Goal: Find specific page/section: Find specific page/section

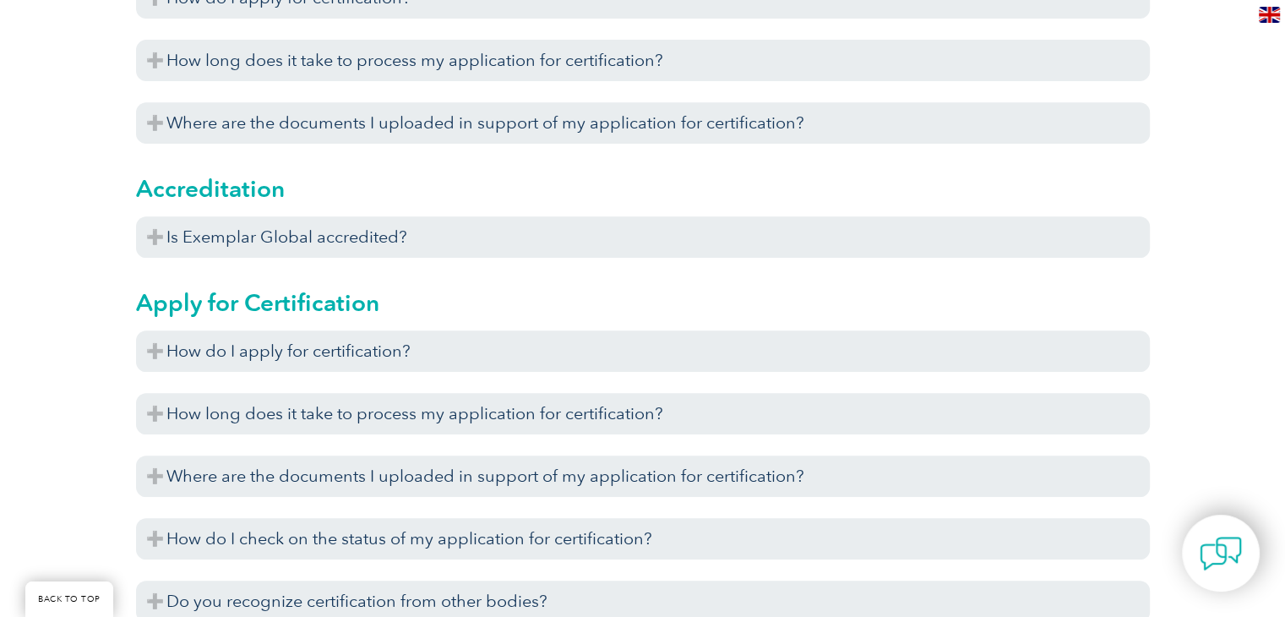
scroll to position [706, 0]
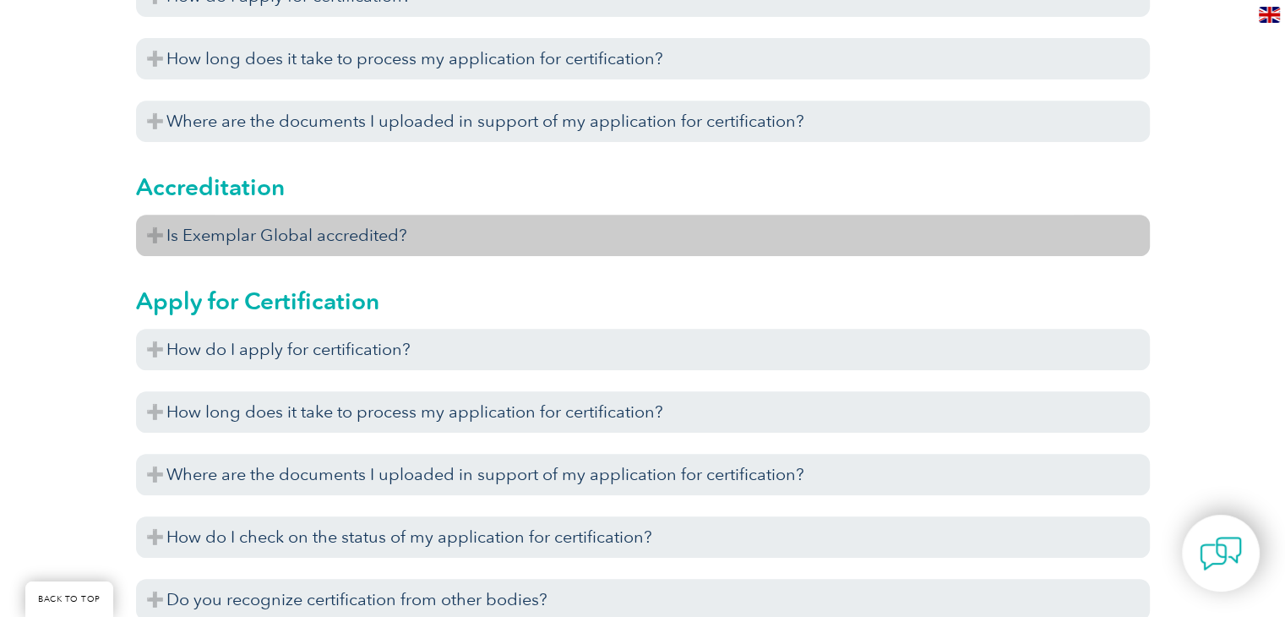
click at [155, 236] on h3 "Is Exemplar Global accredited?" at bounding box center [643, 235] width 1014 height 41
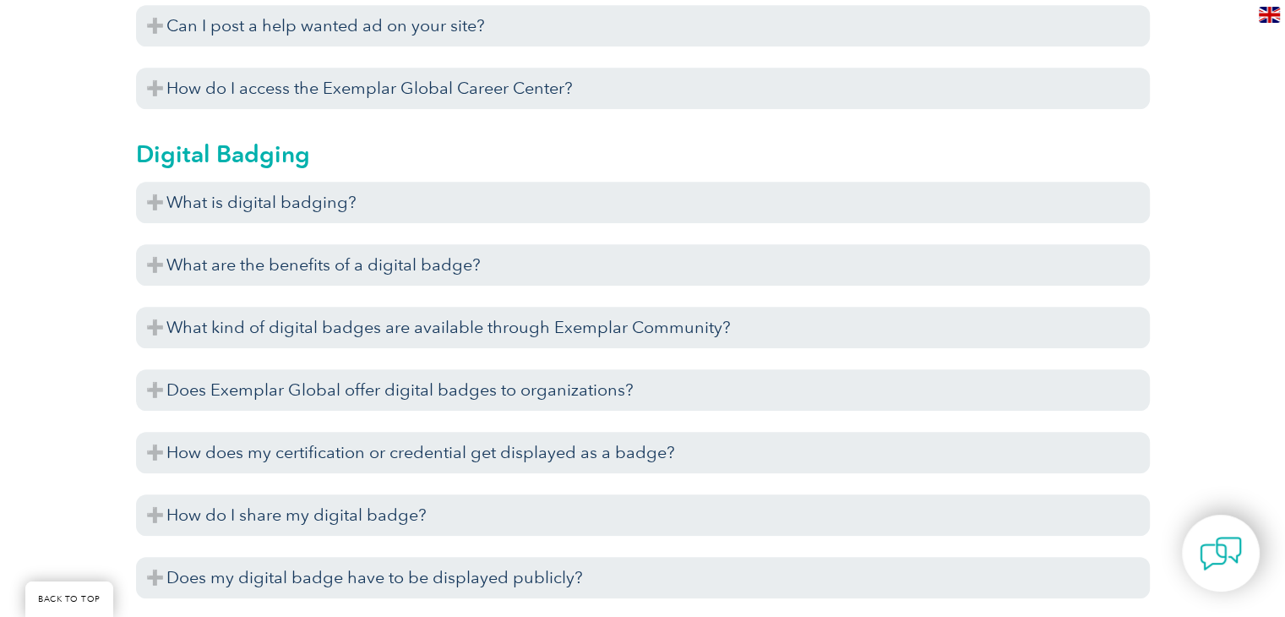
scroll to position [1522, 0]
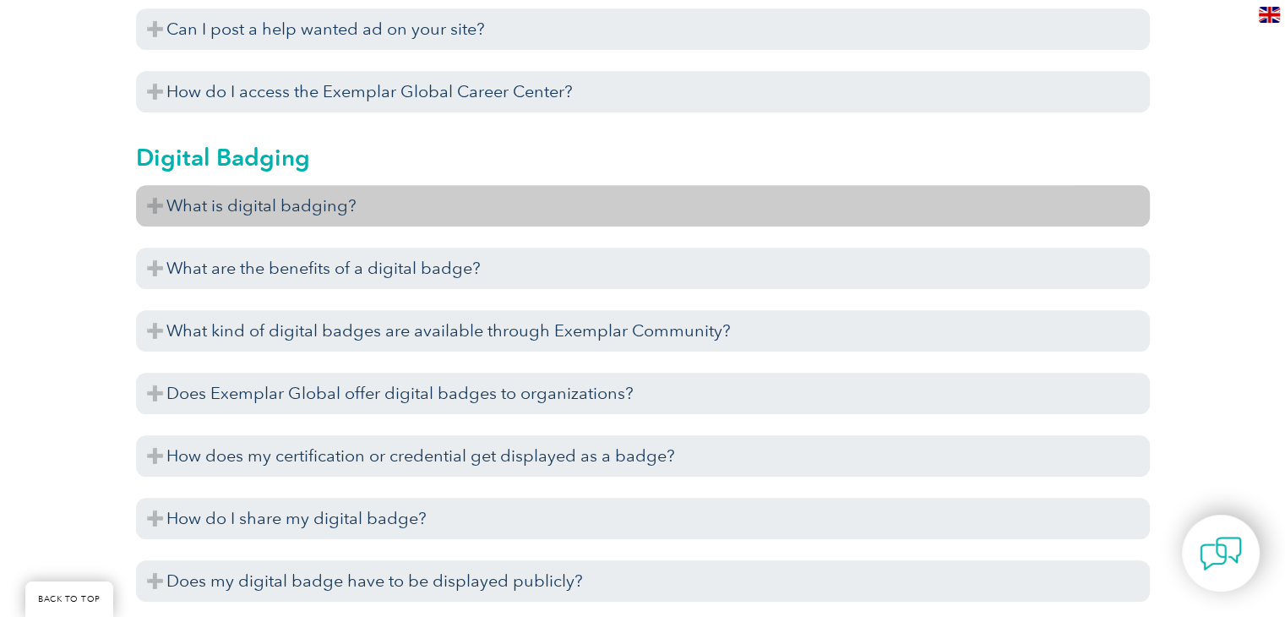
click at [155, 201] on h3 "What is digital badging?" at bounding box center [643, 205] width 1014 height 41
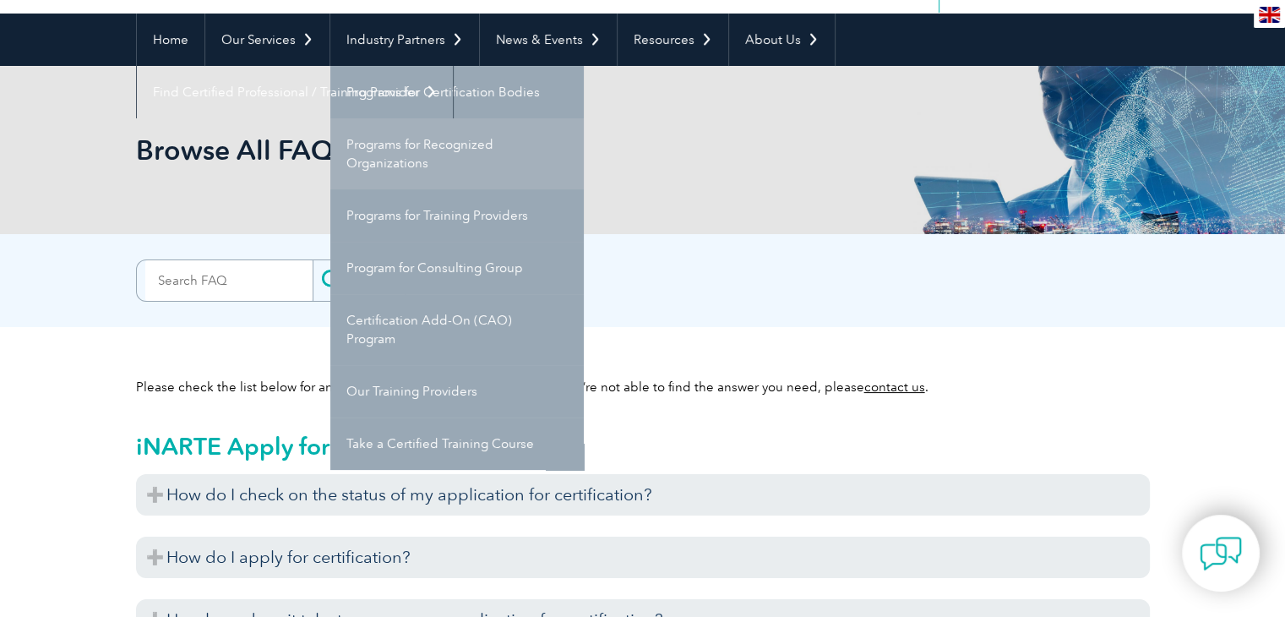
scroll to position [149, 0]
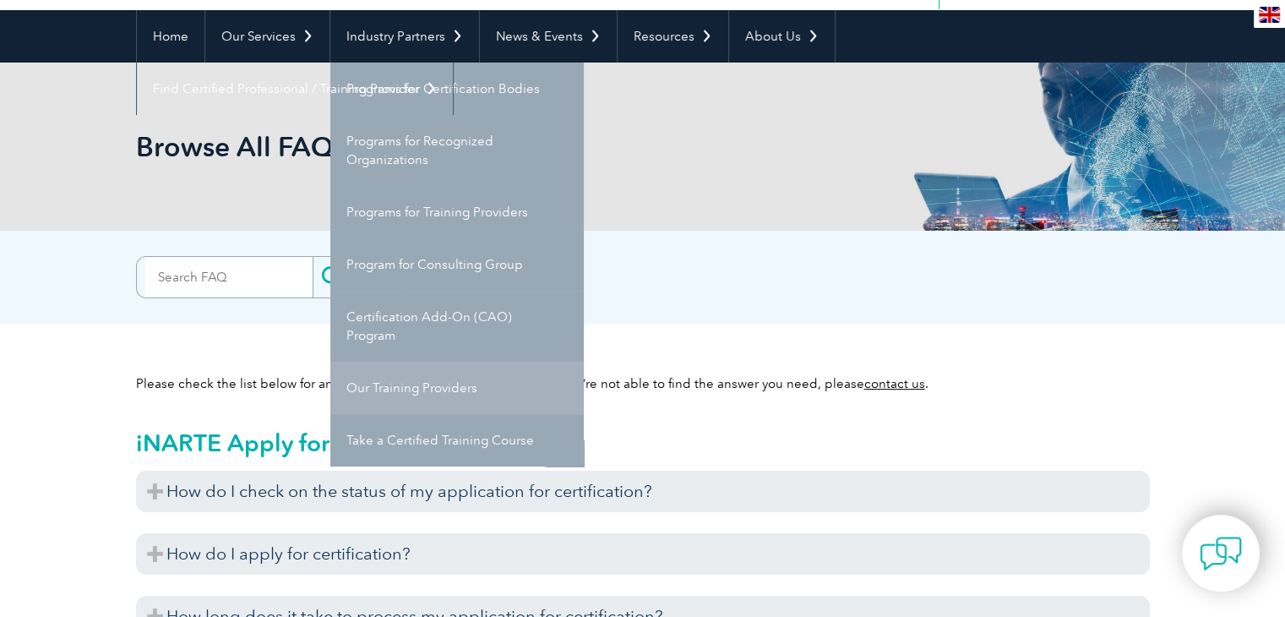
click at [430, 380] on link "Our Training Providers" at bounding box center [456, 388] width 253 height 52
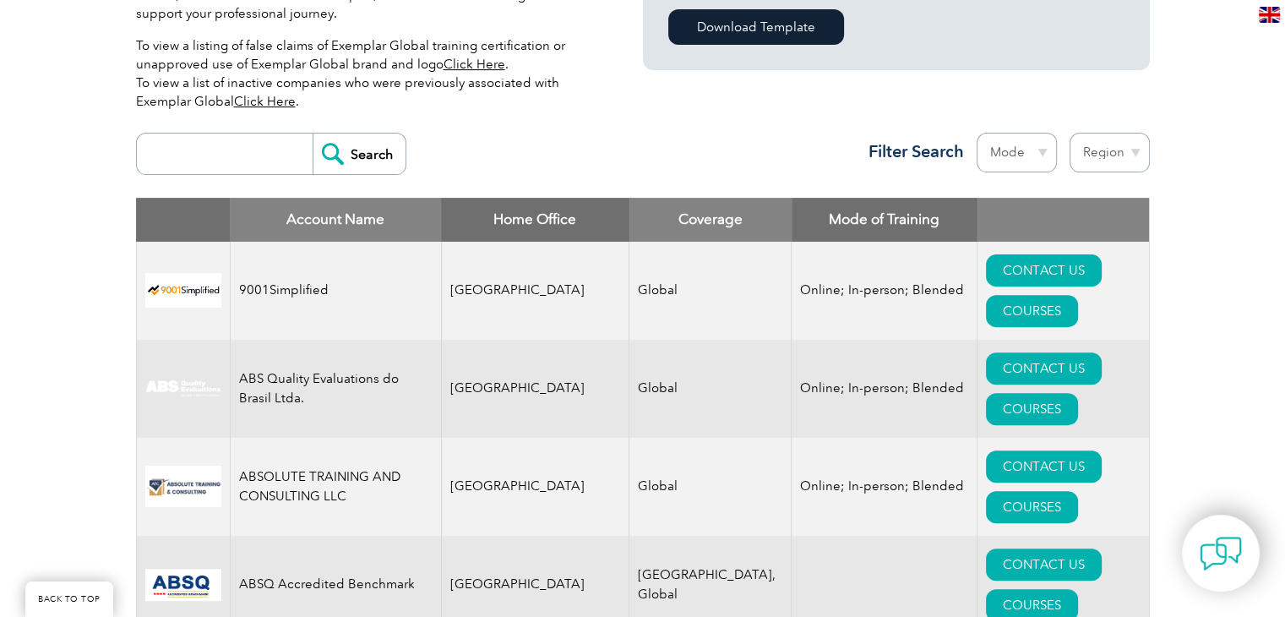
scroll to position [547, 0]
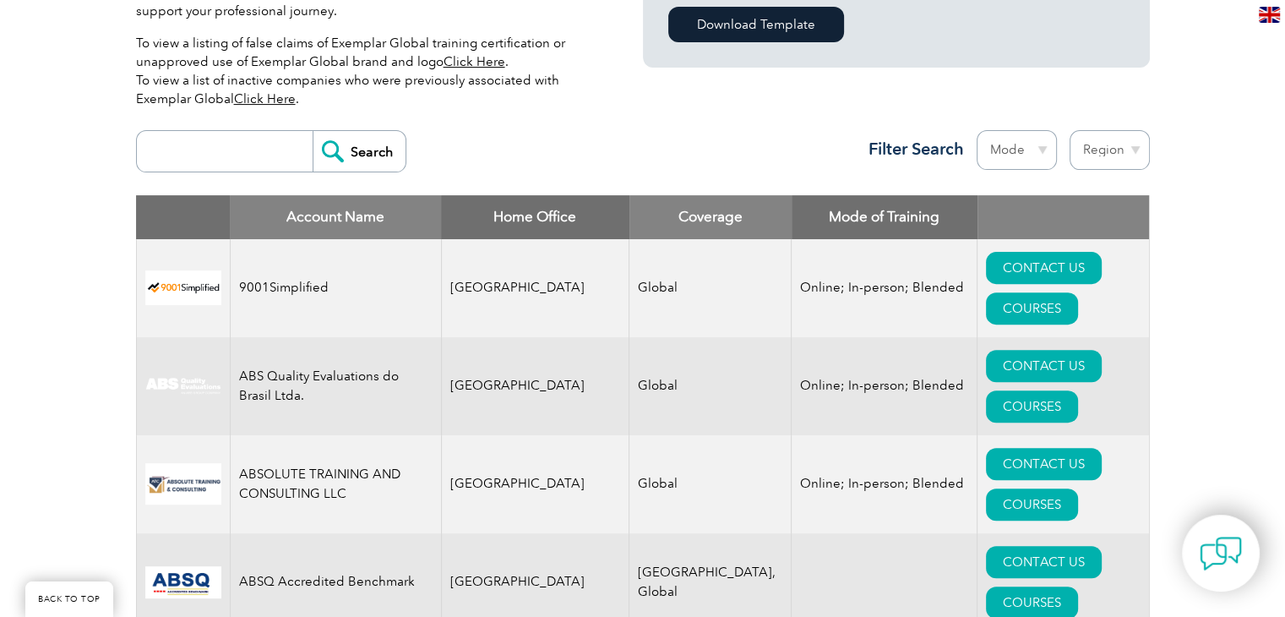
click at [1118, 150] on select "Region [GEOGRAPHIC_DATA] [GEOGRAPHIC_DATA] [GEOGRAPHIC_DATA] [GEOGRAPHIC_DATA] …" at bounding box center [1109, 150] width 80 height 40
select select "[GEOGRAPHIC_DATA]"
click at [1069, 130] on select "Region [GEOGRAPHIC_DATA] [GEOGRAPHIC_DATA] [GEOGRAPHIC_DATA] [GEOGRAPHIC_DATA] …" at bounding box center [1109, 150] width 80 height 40
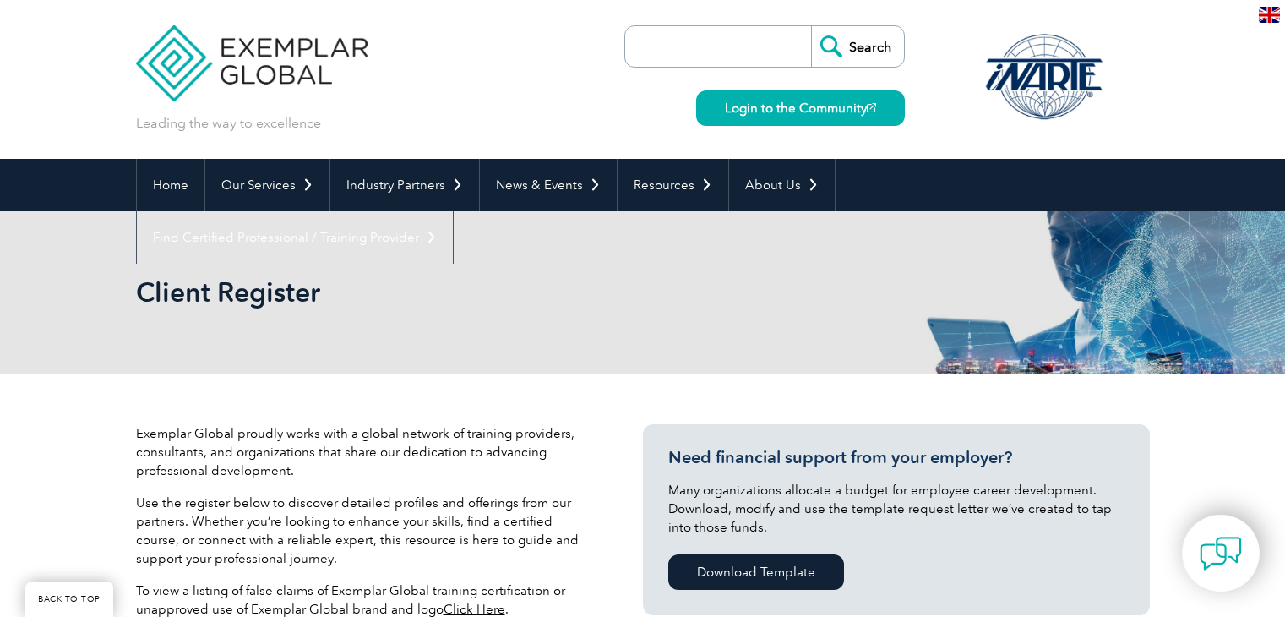
select select "[GEOGRAPHIC_DATA]"
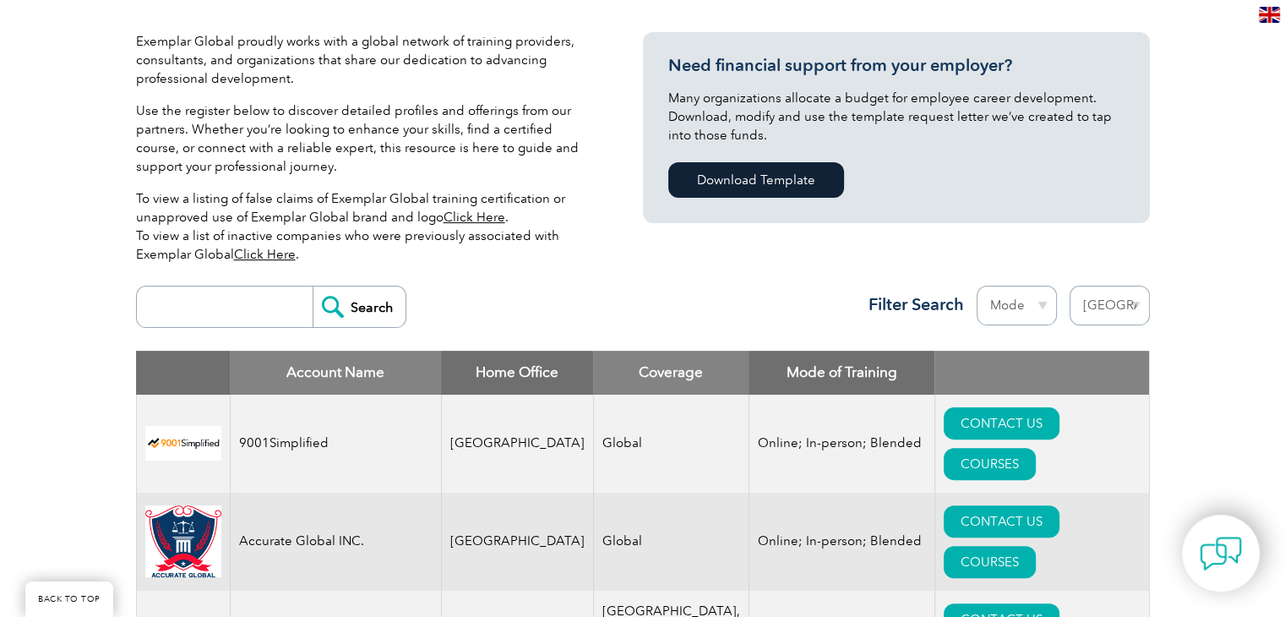
scroll to position [394, 0]
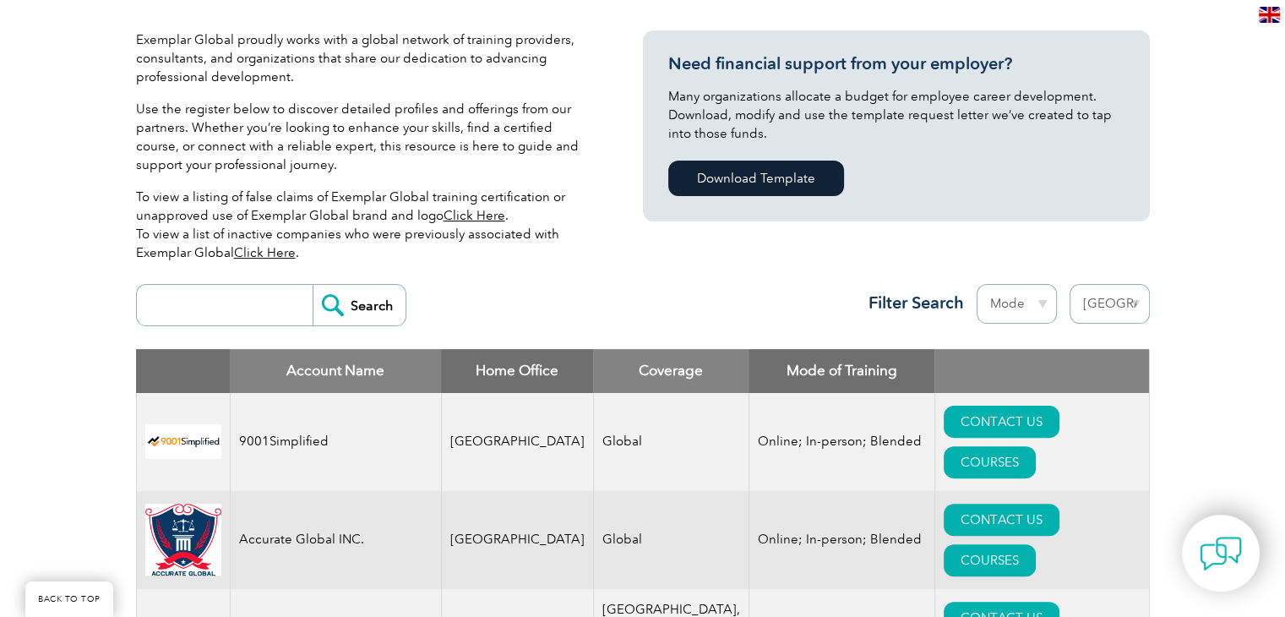
click at [215, 293] on input "search" at bounding box center [228, 305] width 167 height 41
type input "CDG"
click at [335, 298] on input "Search" at bounding box center [359, 305] width 93 height 41
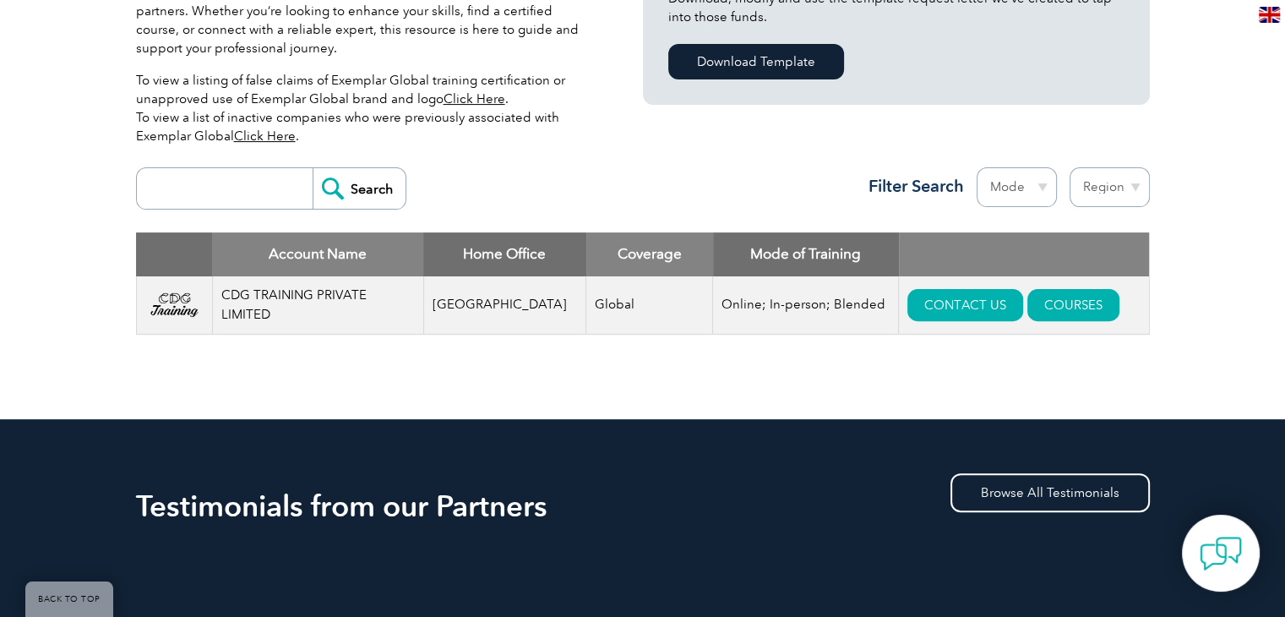
scroll to position [509, 0]
